Goal: Ask a question: Seek information or help from site administrators or community

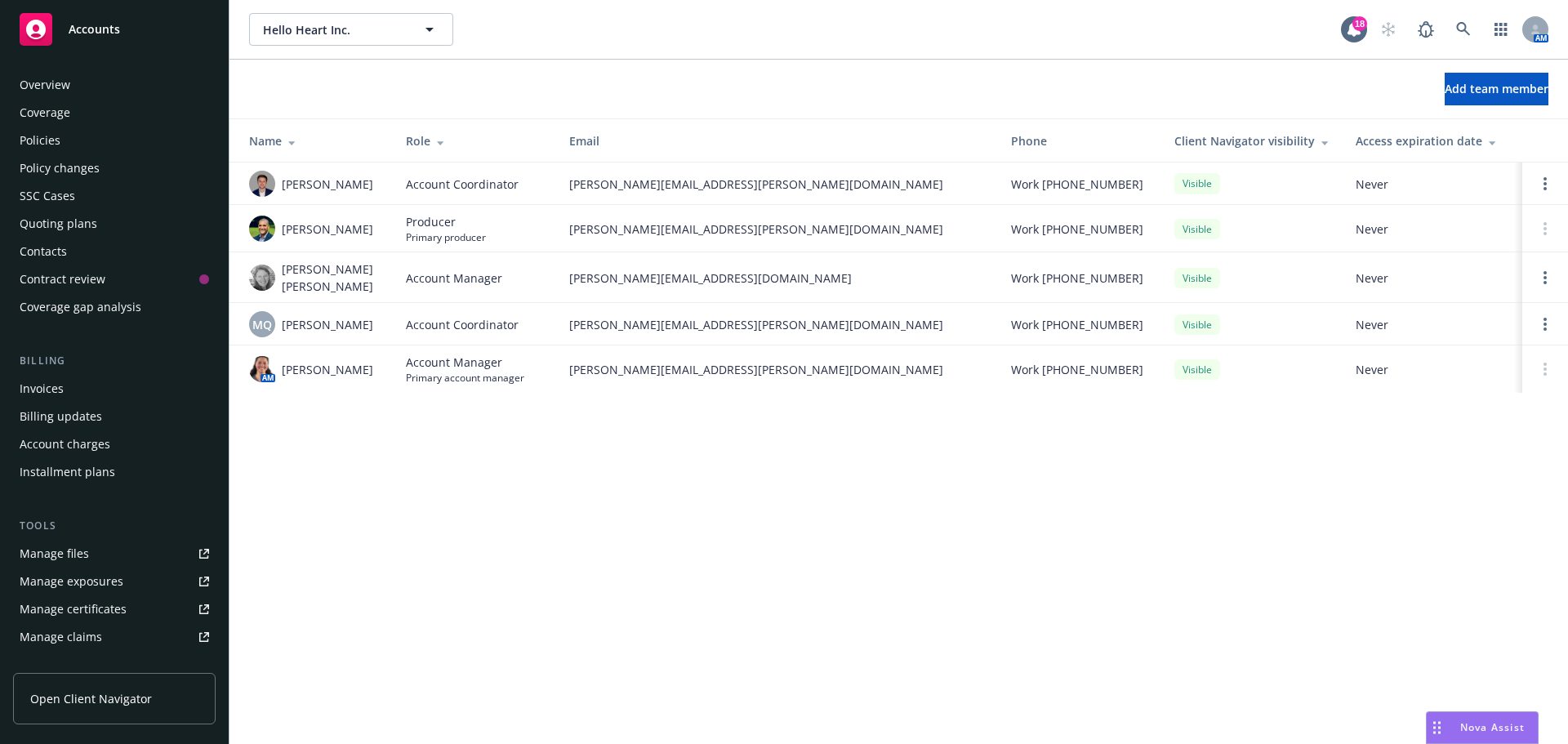
scroll to position [320, 0]
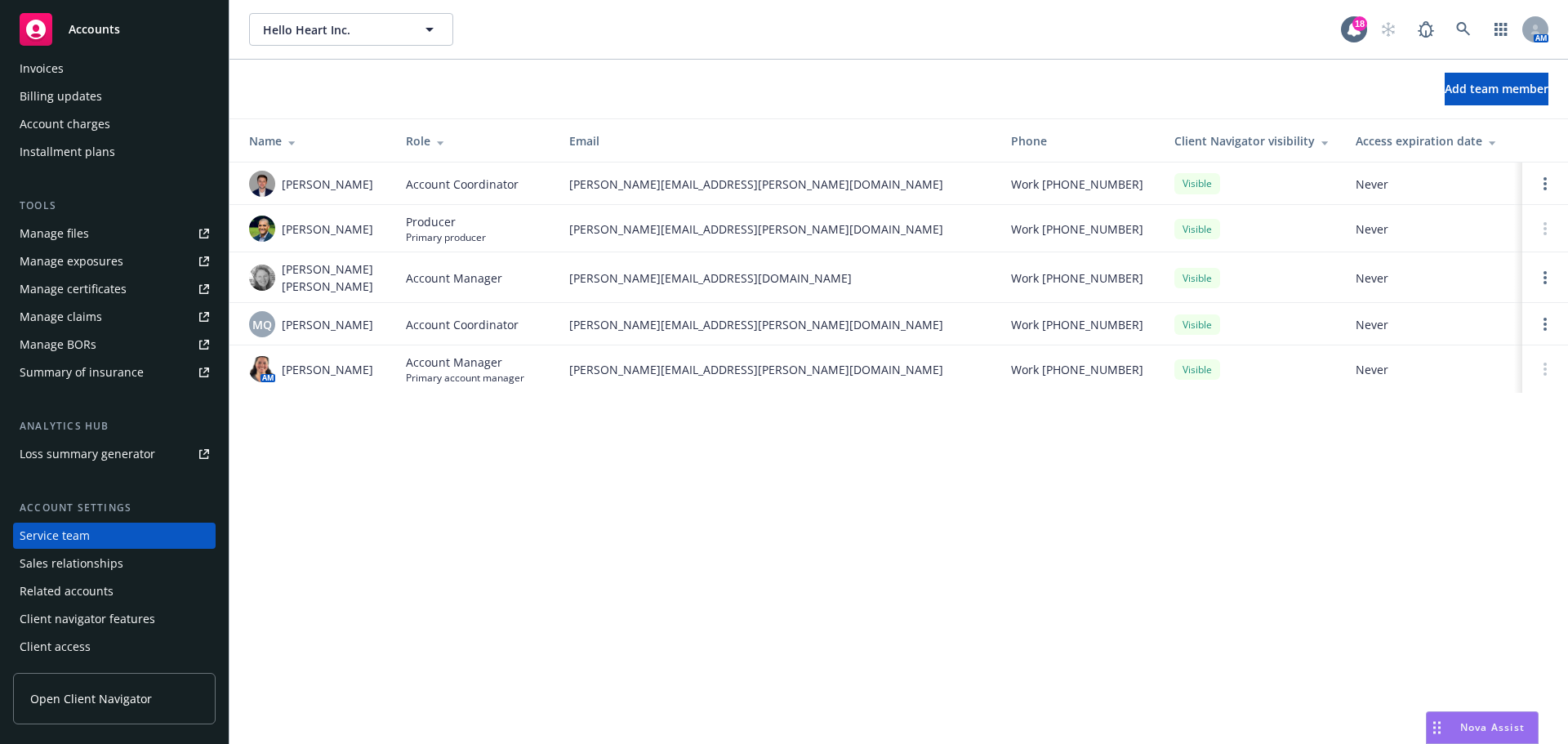
click at [1477, 720] on span "Nova Assist" at bounding box center [1492, 727] width 64 height 14
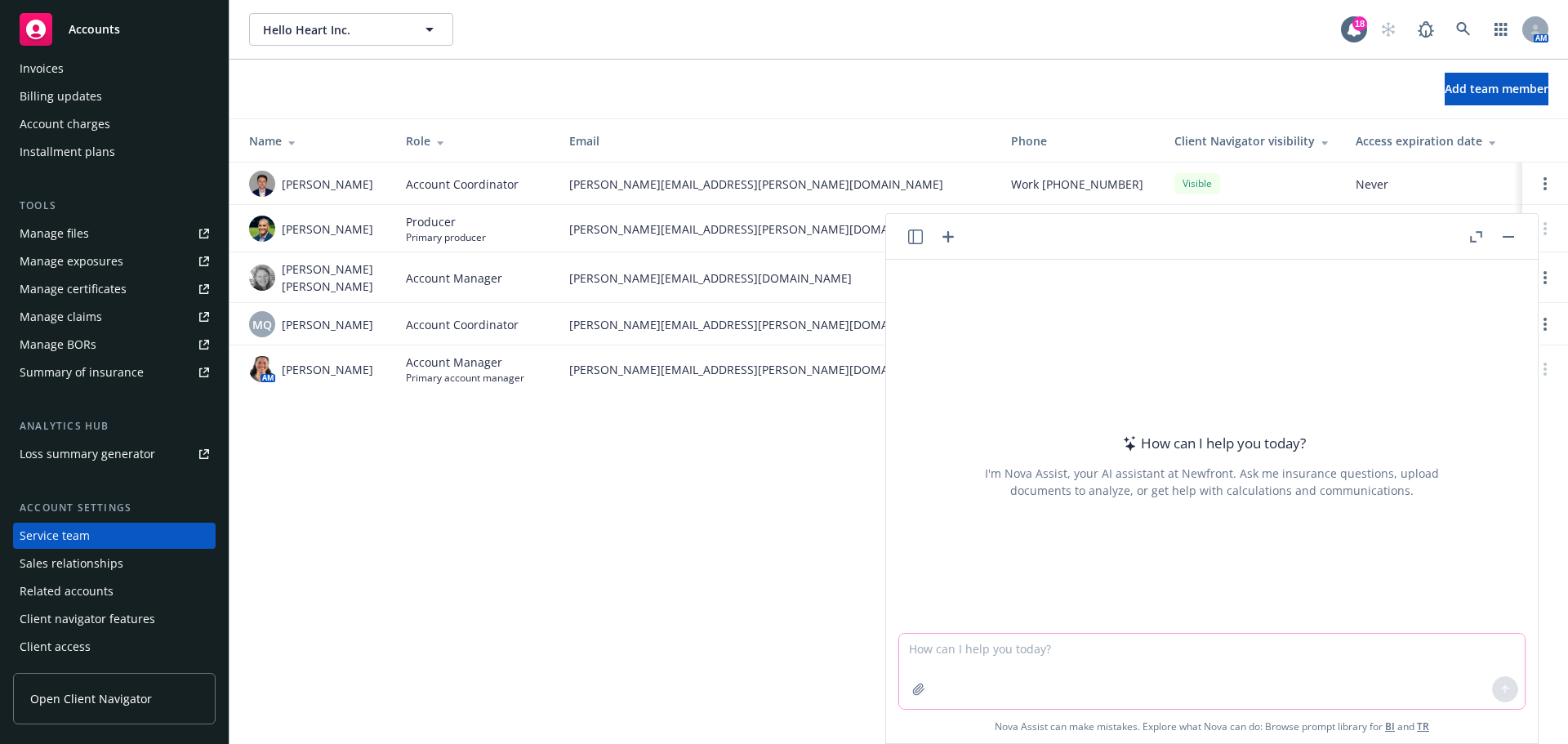
click at [980, 656] on textarea at bounding box center [1211, 671] width 625 height 75
type textarea "H"
type textarea "What's the valuation of SeeSaw Learning"
